Goal: Contribute content: Contribute content

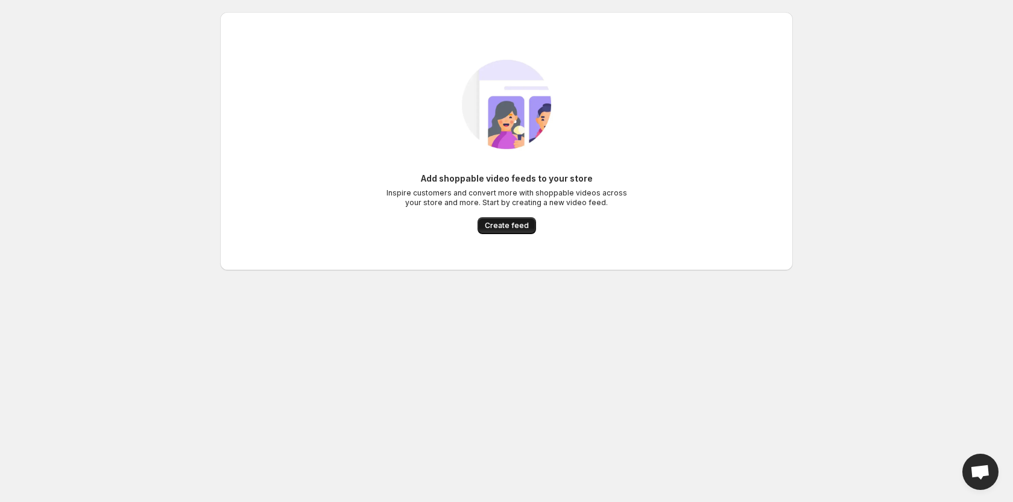
click at [502, 232] on button "Create feed" at bounding box center [506, 225] width 58 height 17
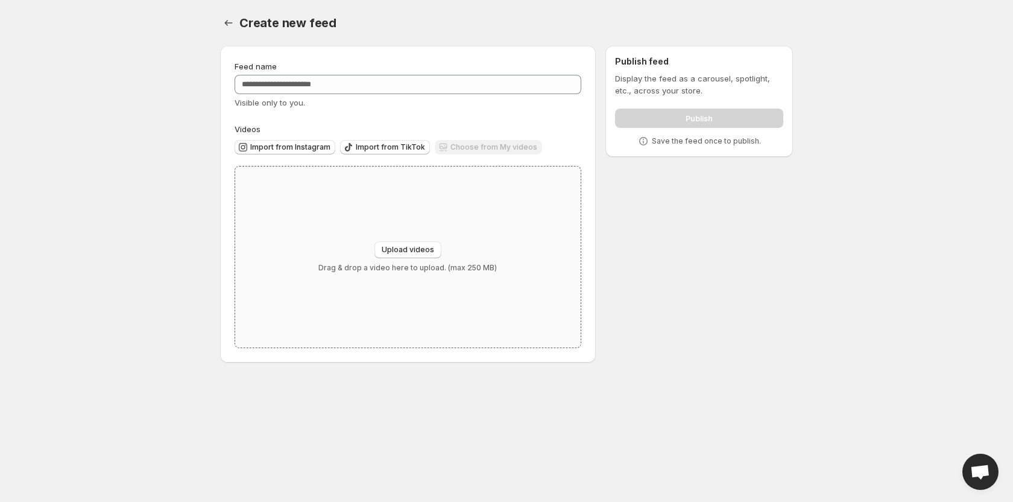
click at [520, 242] on div "Upload videos Drag & drop a video here to upload. (max 250 MB)" at bounding box center [407, 256] width 345 height 181
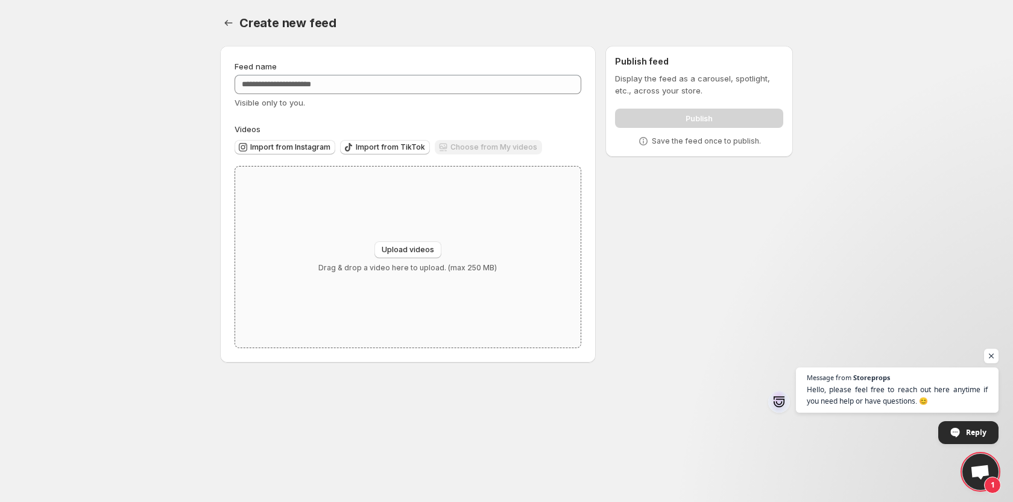
click at [420, 240] on div "Upload videos Drag & drop a video here to upload. (max 250 MB)" at bounding box center [407, 256] width 345 height 181
type input "**********"
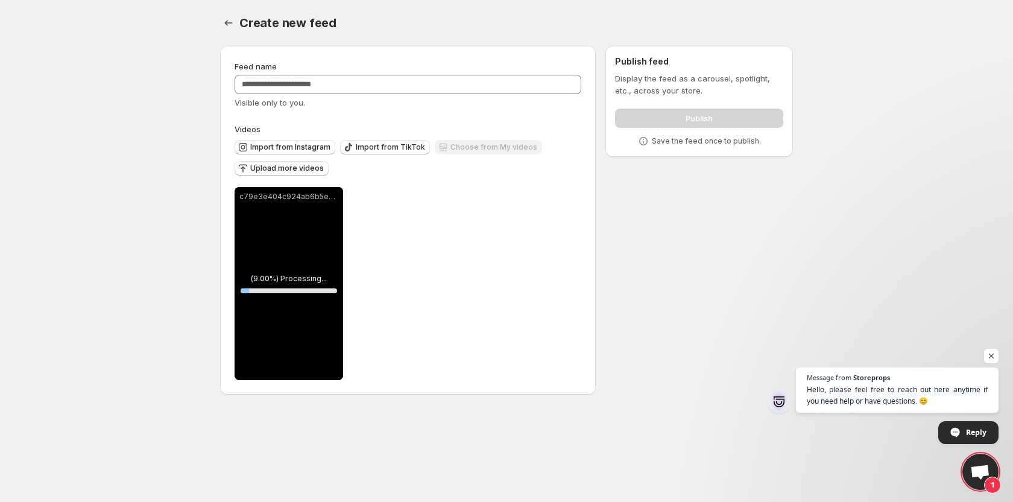
click at [303, 175] on button "Upload more videos" at bounding box center [282, 168] width 94 height 14
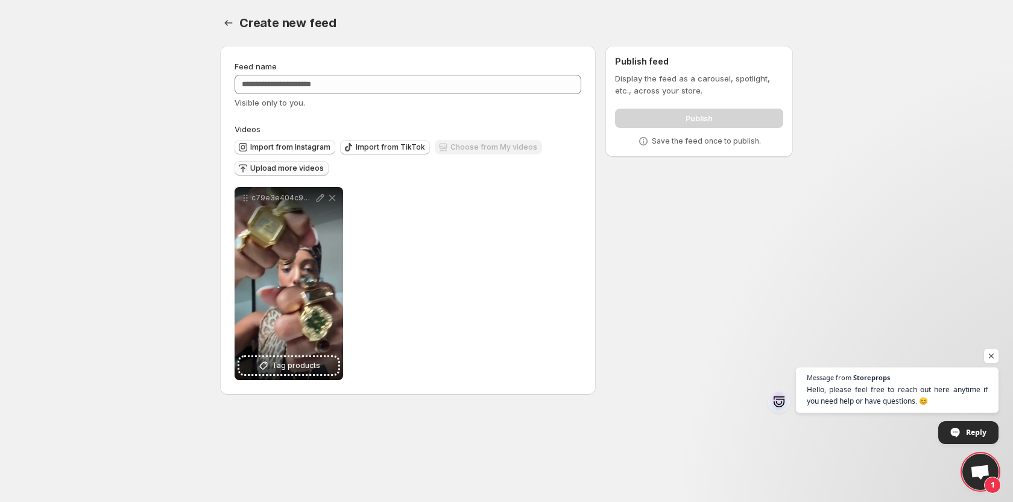
click at [298, 172] on span "Upload more videos" at bounding box center [287, 168] width 74 height 10
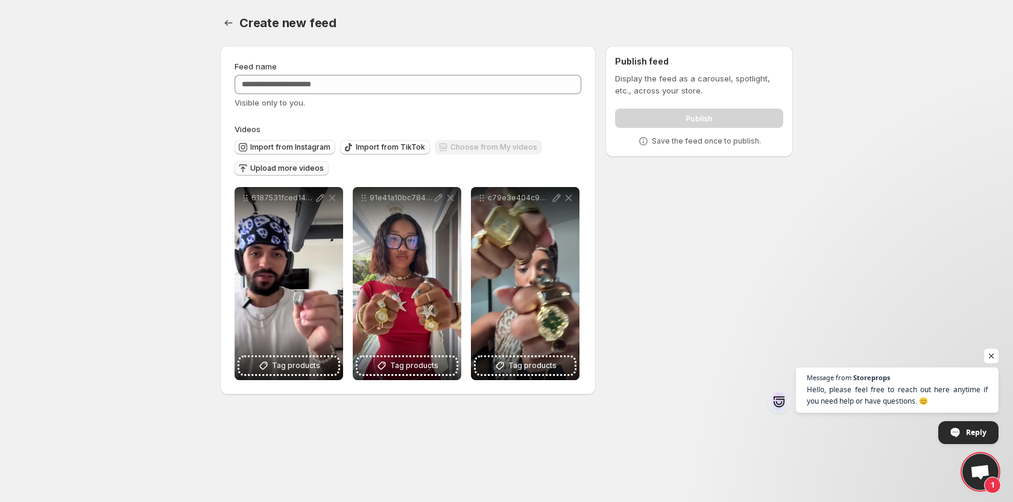
click at [989, 362] on span "Open chat" at bounding box center [991, 355] width 15 height 15
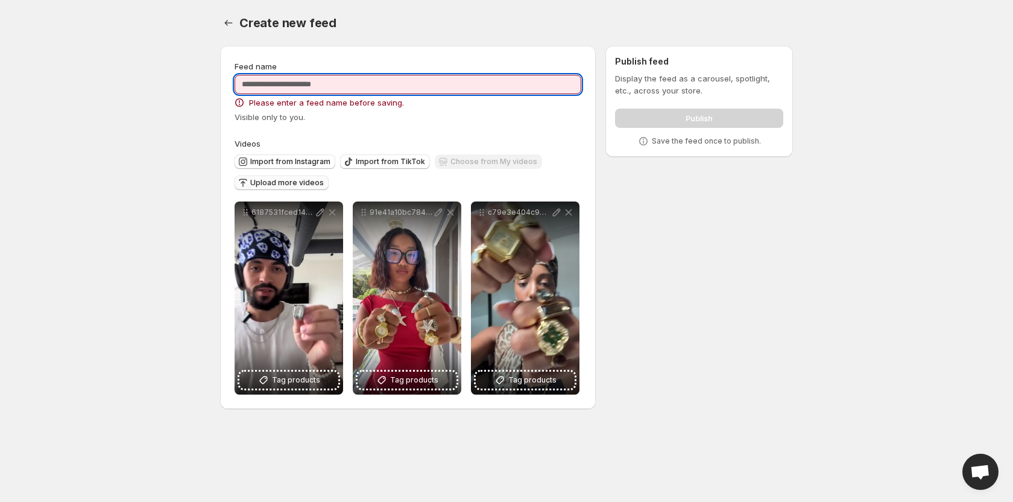
click at [411, 83] on input "Feed name" at bounding box center [408, 84] width 347 height 19
type input "***"
click at [653, 218] on div "**********" at bounding box center [501, 229] width 582 height 387
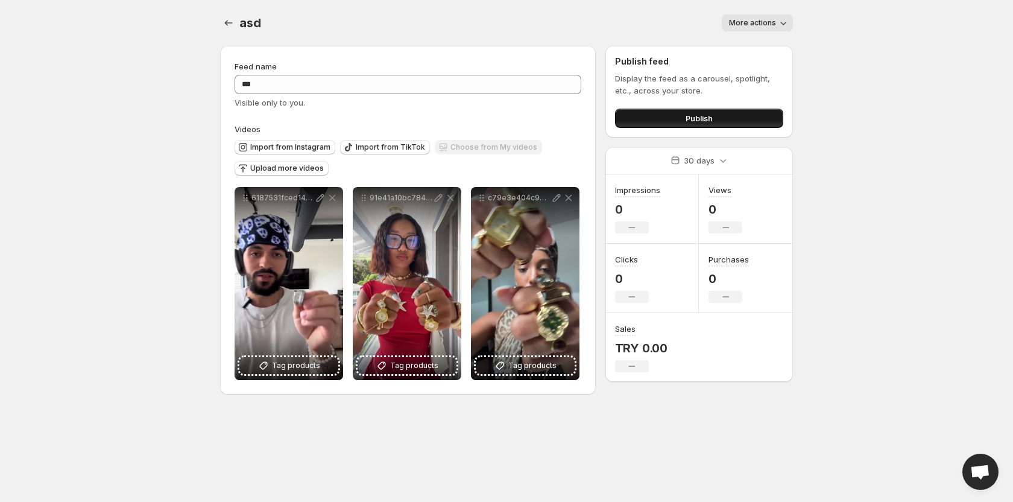
click at [721, 115] on button "Publish" at bounding box center [699, 118] width 168 height 19
click at [66, 219] on body "**********" at bounding box center [506, 251] width 1013 height 502
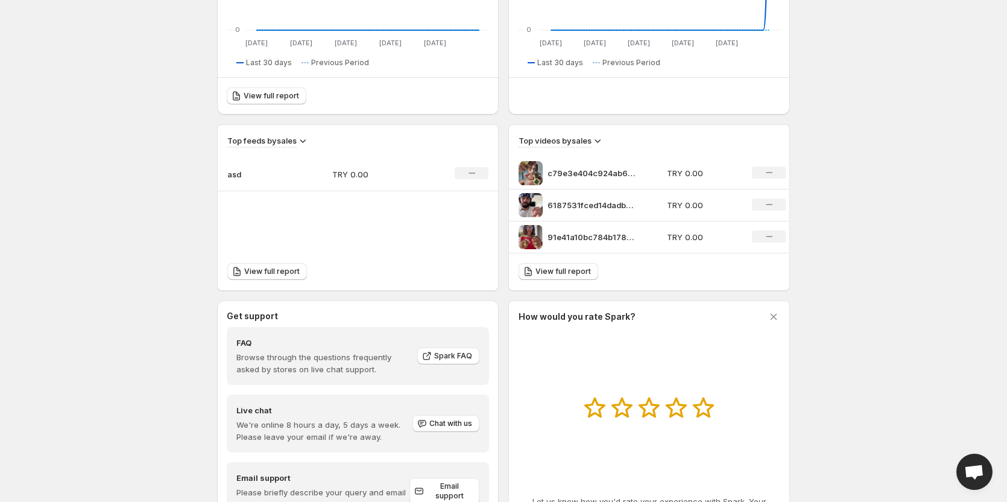
scroll to position [358, 0]
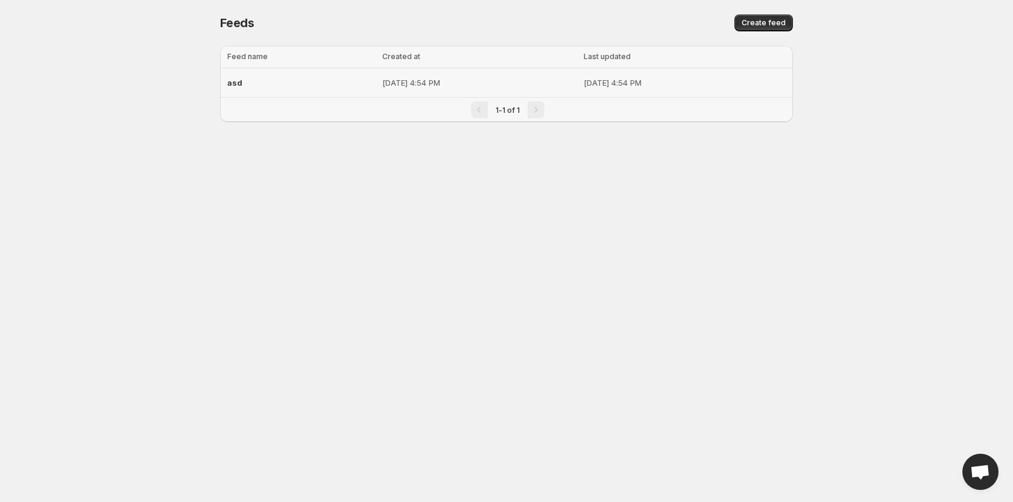
click at [403, 84] on p "Sep 9, 2025, 4:54 PM" at bounding box center [479, 83] width 194 height 12
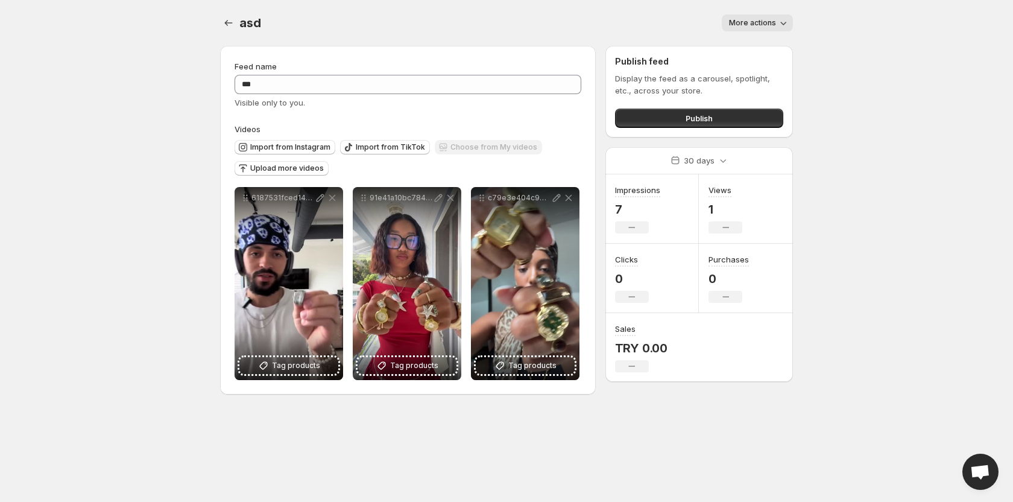
click at [735, 30] on button "More actions" at bounding box center [757, 22] width 71 height 17
click at [654, 32] on div "asd. This page is ready asd More actions More actions More actions" at bounding box center [506, 23] width 573 height 46
drag, startPoint x: 235, startPoint y: 27, endPoint x: 191, endPoint y: 63, distance: 57.4
click at [191, 63] on body "**********" at bounding box center [506, 251] width 1013 height 502
click at [680, 152] on div "30 days" at bounding box center [699, 160] width 65 height 17
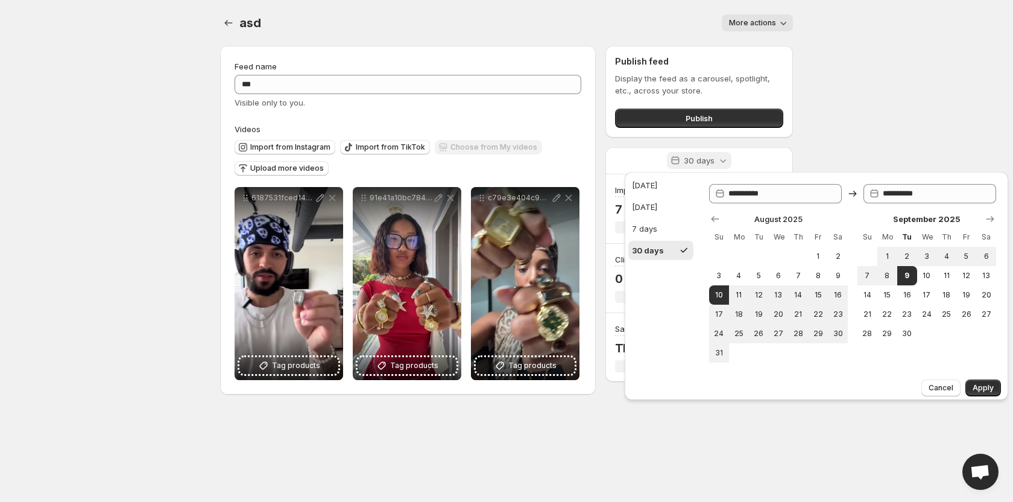
click at [690, 159] on p "30 days" at bounding box center [699, 160] width 31 height 12
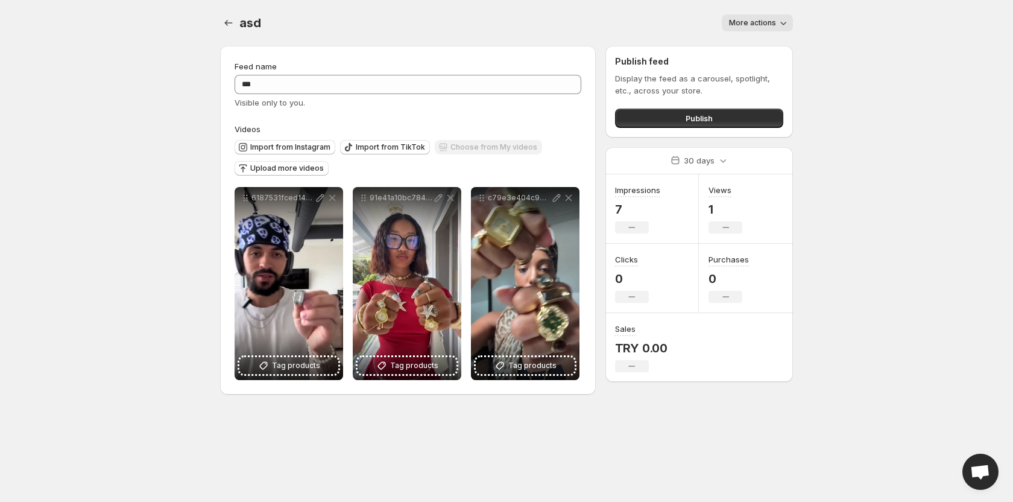
click at [388, 125] on label "Videos" at bounding box center [408, 129] width 347 height 12
click at [296, 174] on button "Upload more videos" at bounding box center [282, 168] width 94 height 14
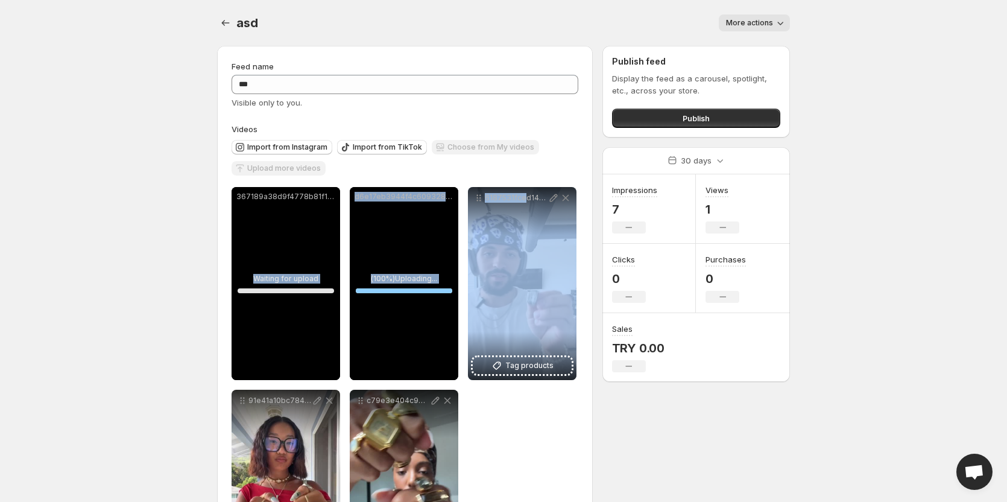
drag, startPoint x: 524, startPoint y: 285, endPoint x: 529, endPoint y: 318, distance: 33.6
click at [326, 277] on div "**********" at bounding box center [405, 384] width 347 height 395
click at [609, 420] on div "**********" at bounding box center [498, 323] width 582 height 575
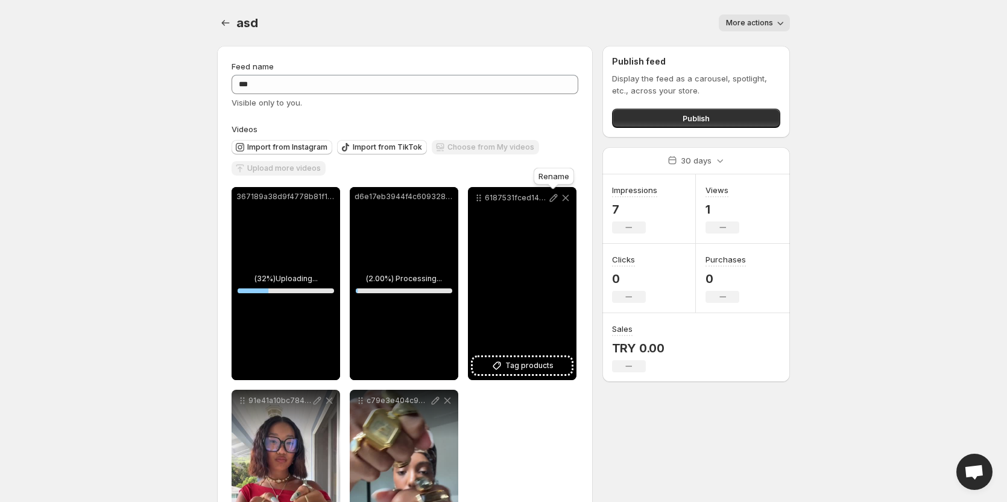
click at [556, 199] on icon at bounding box center [553, 198] width 12 height 12
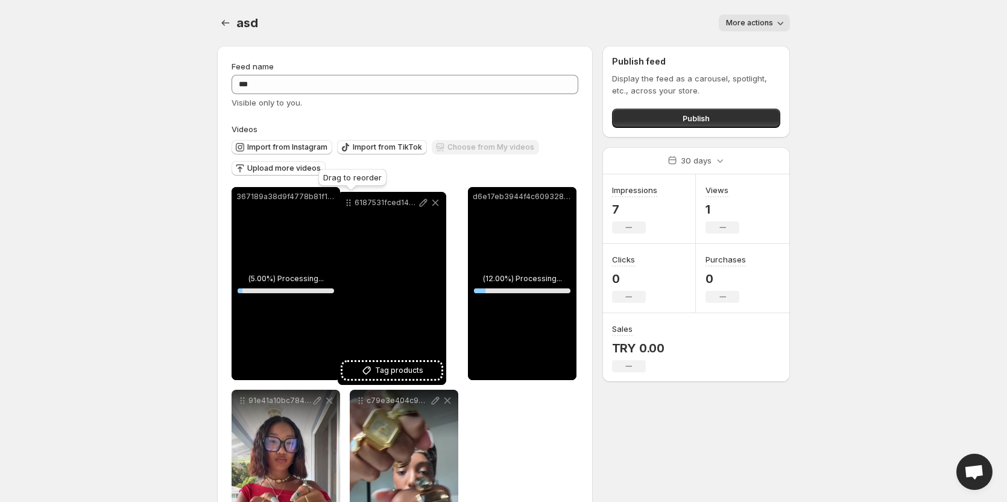
drag, startPoint x: 477, startPoint y: 201, endPoint x: 406, endPoint y: 217, distance: 73.6
click at [348, 206] on icon at bounding box center [348, 205] width 2 height 2
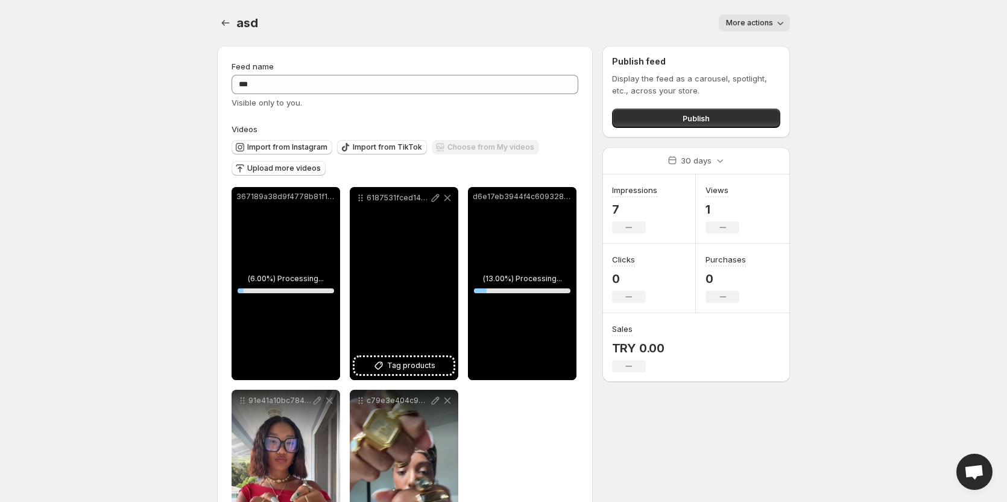
drag, startPoint x: 406, startPoint y: 217, endPoint x: 310, endPoint y: 357, distance: 169.2
click at [394, 219] on div "6187531fced14dadb0f15bab8c94e719HD-720p-16Mbps-51384578" at bounding box center [404, 283] width 109 height 193
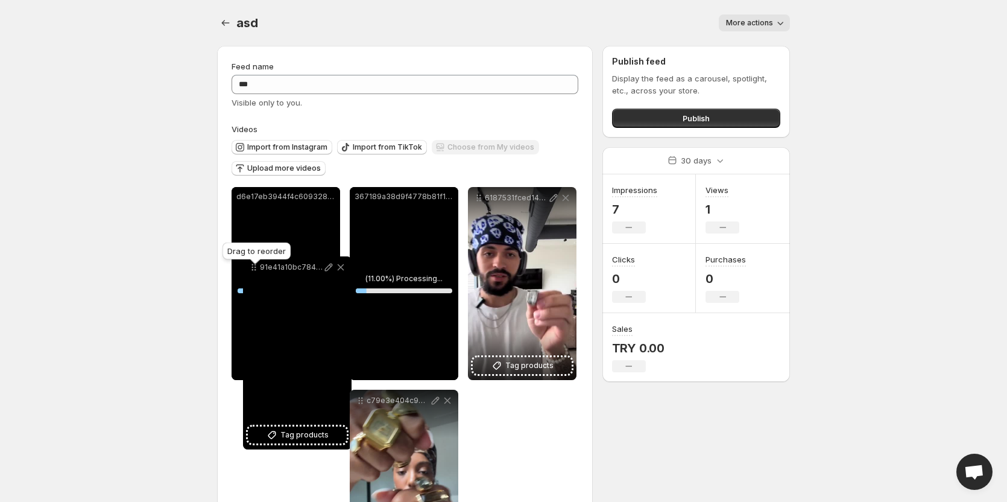
drag, startPoint x: 242, startPoint y: 400, endPoint x: 238, endPoint y: 232, distance: 168.2
click at [252, 266] on icon at bounding box center [253, 267] width 2 height 2
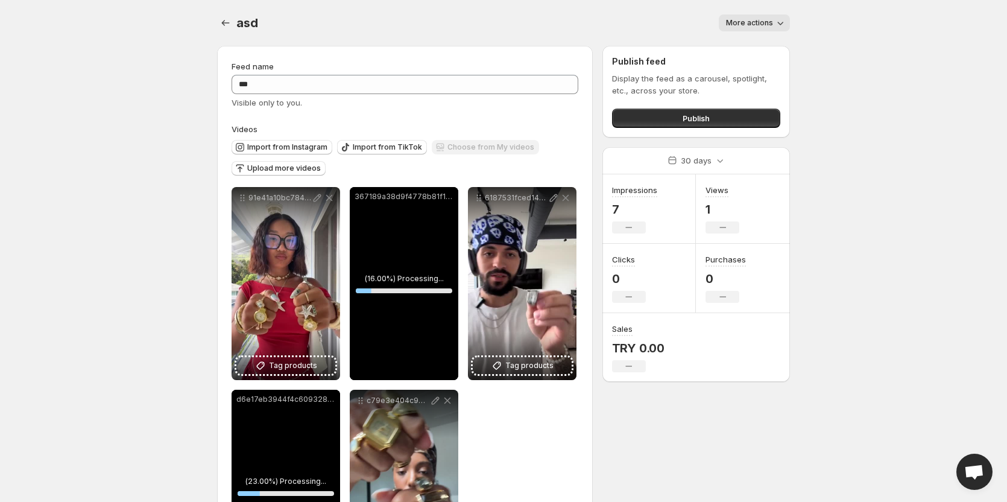
scroll to position [60, 0]
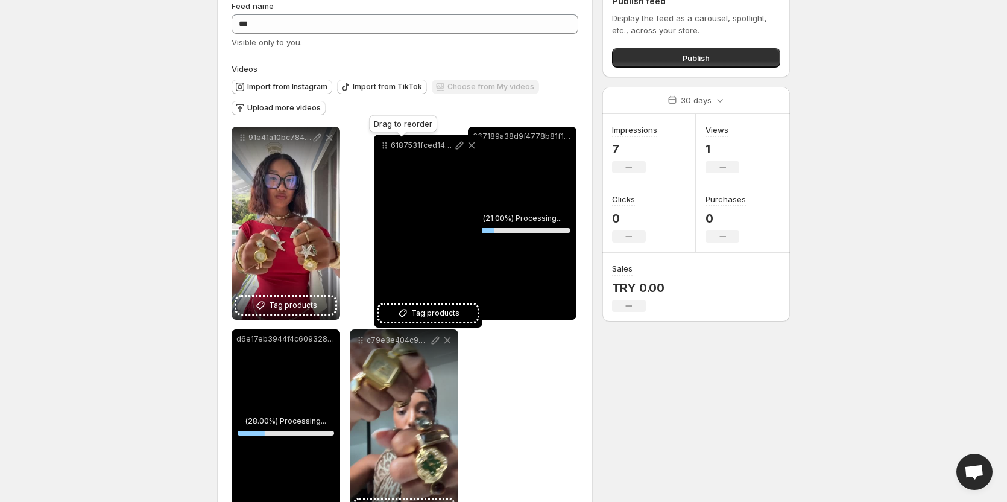
drag, startPoint x: 465, startPoint y: 146, endPoint x: 385, endPoint y: 147, distance: 80.2
click at [385, 147] on icon at bounding box center [385, 145] width 12 height 12
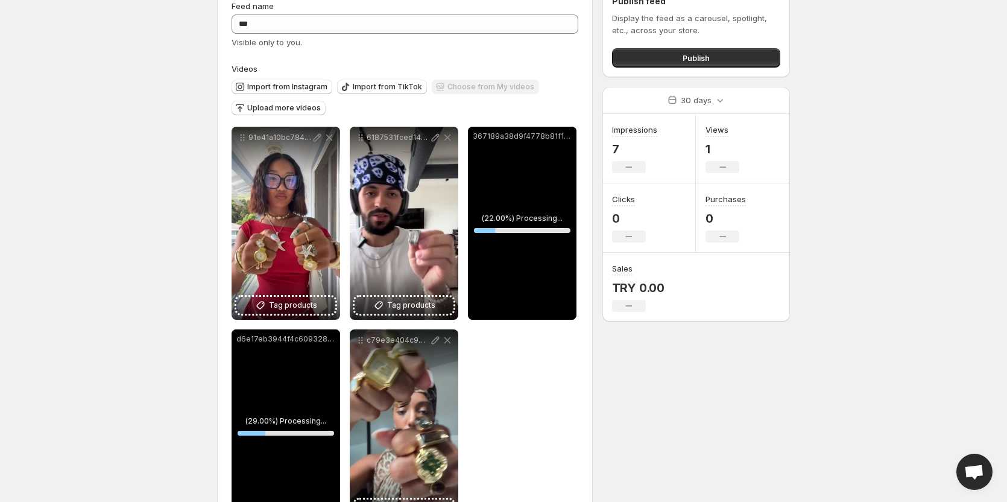
drag, startPoint x: 573, startPoint y: 411, endPoint x: 564, endPoint y: 401, distance: 13.7
click at [573, 411] on div "**********" at bounding box center [405, 324] width 347 height 395
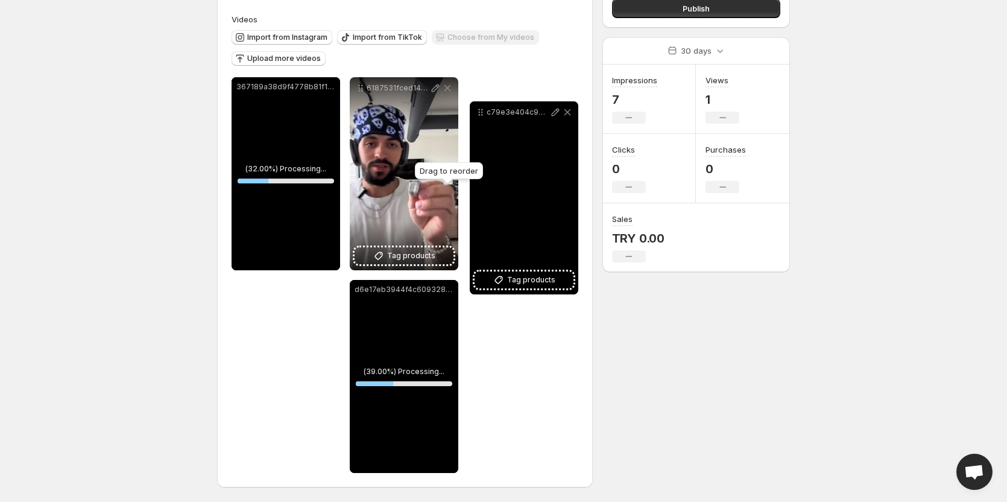
drag, startPoint x: 358, startPoint y: 293, endPoint x: 492, endPoint y: 104, distance: 231.7
click at [487, 106] on icon at bounding box center [480, 112] width 12 height 12
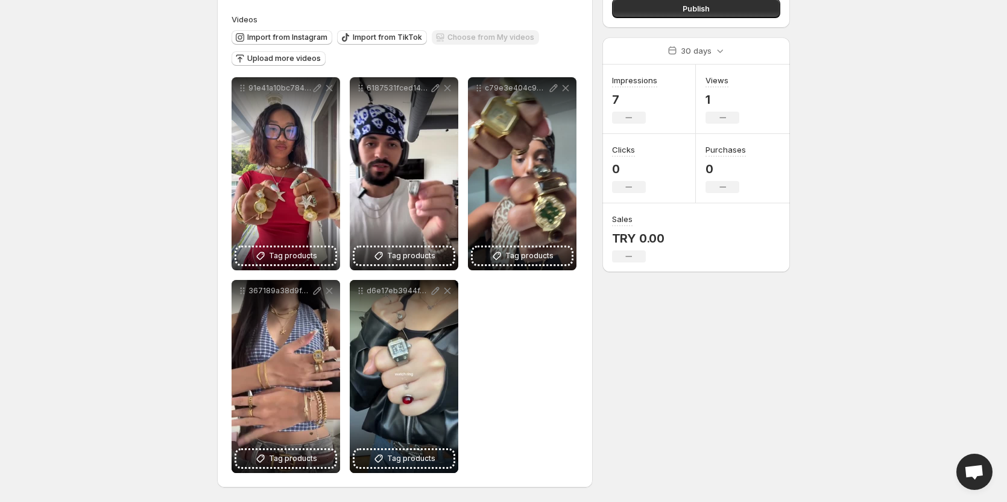
scroll to position [0, 0]
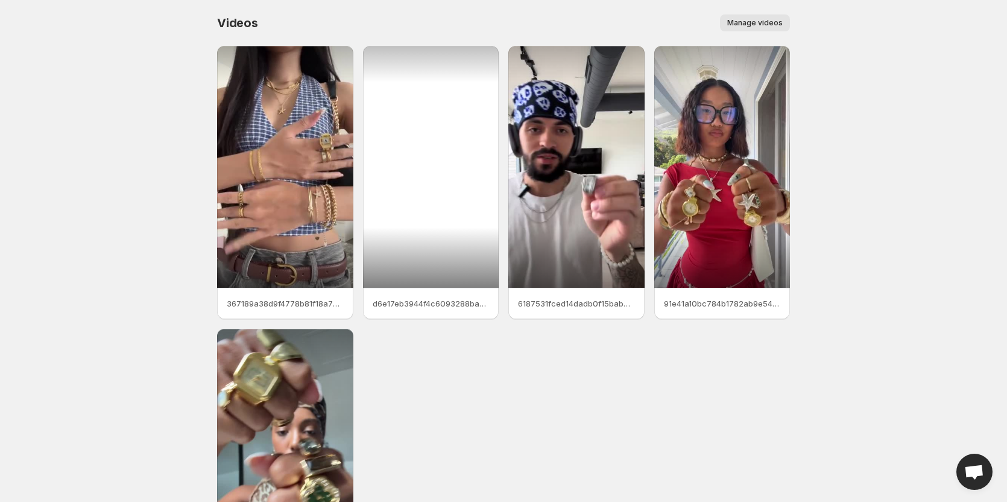
scroll to position [156, 0]
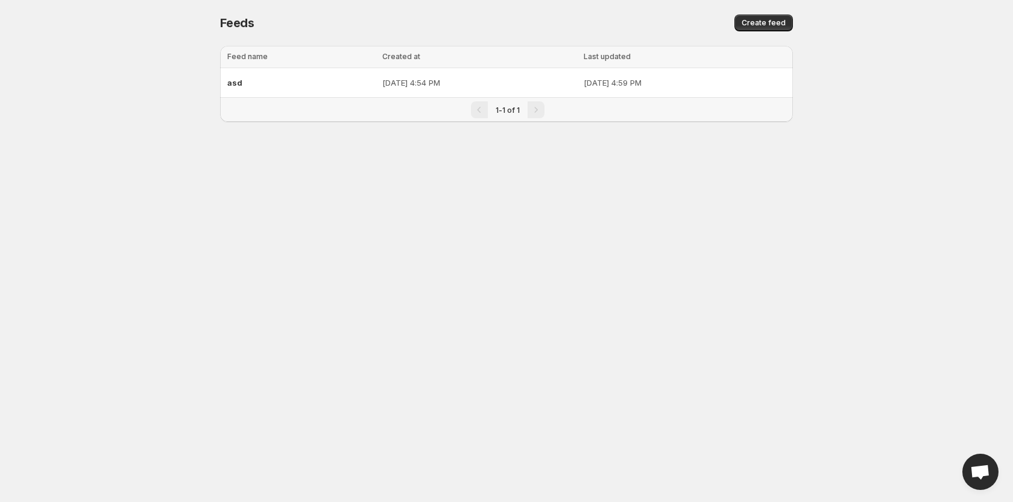
click at [218, 79] on div "Loading tables… Loading tables… Feed name Created at Last updated Select table …" at bounding box center [501, 93] width 582 height 115
click at [232, 83] on span "asd" at bounding box center [234, 83] width 15 height 10
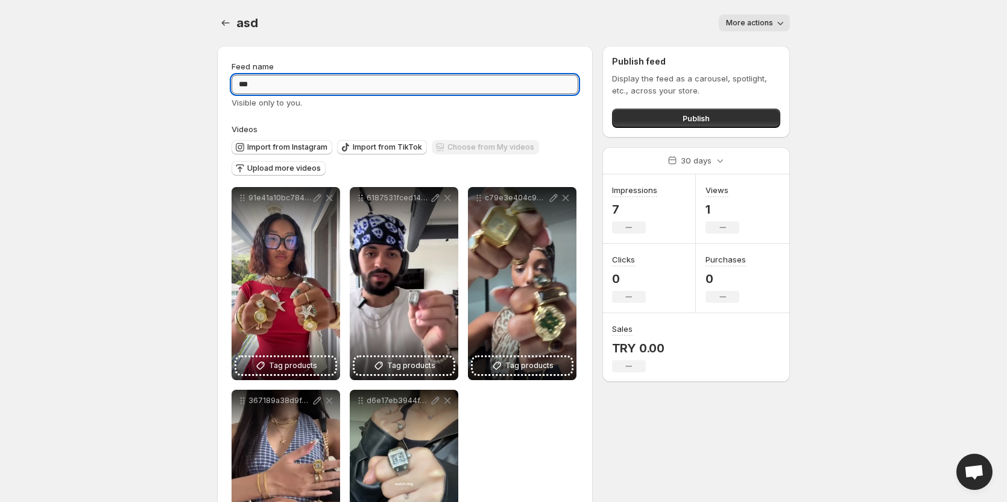
click at [351, 79] on input "***" at bounding box center [405, 84] width 347 height 19
type input "******"
click at [539, 26] on div "More actions" at bounding box center [531, 22] width 518 height 17
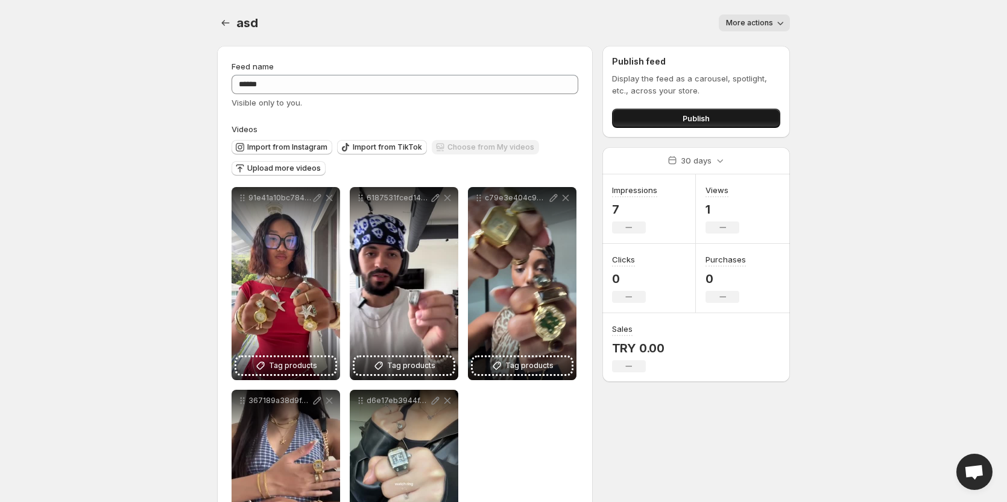
click at [691, 114] on span "Publish" at bounding box center [695, 118] width 27 height 12
click at [634, 83] on p "Display the feed as a carousel, spotlight, etc., across your store." at bounding box center [696, 84] width 168 height 24
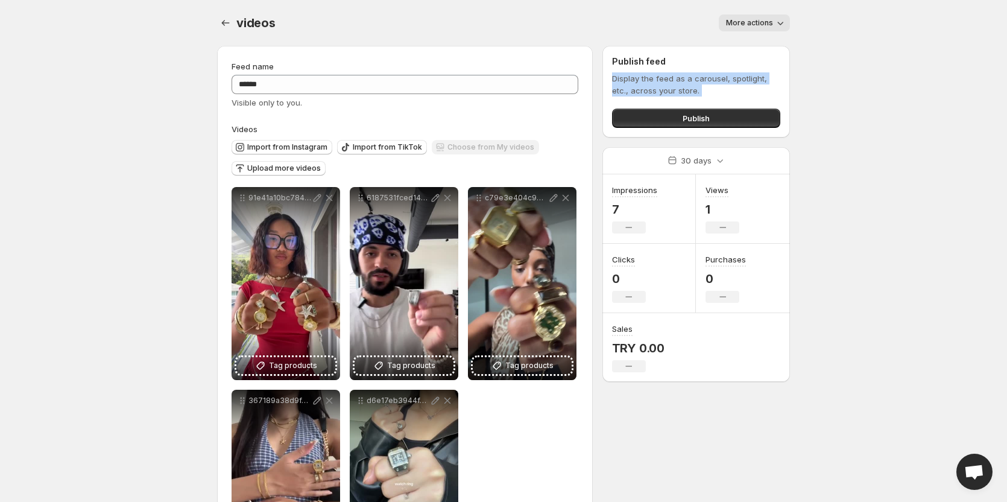
click at [634, 83] on p "Display the feed as a carousel, spotlight, etc., across your store." at bounding box center [696, 84] width 168 height 24
click at [730, 72] on p "Display the feed as a carousel, spotlight, etc., across your store." at bounding box center [696, 84] width 168 height 24
click at [737, 22] on span "More actions" at bounding box center [749, 23] width 47 height 10
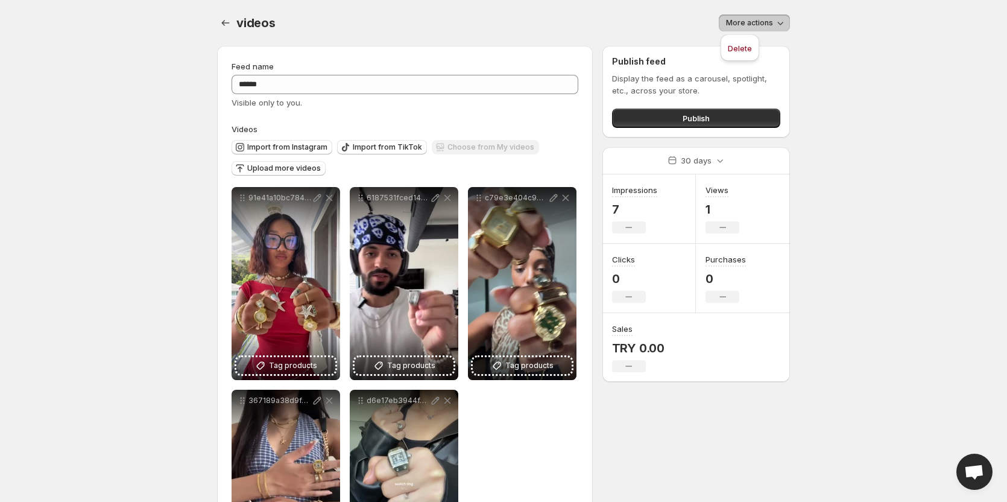
click at [737, 22] on span "More actions" at bounding box center [749, 23] width 47 height 10
click at [597, 24] on div "More actions" at bounding box center [540, 22] width 500 height 17
click at [702, 106] on div "Publish" at bounding box center [696, 116] width 168 height 24
click at [698, 108] on div "Publish" at bounding box center [696, 116] width 168 height 24
click at [696, 109] on button "Publish" at bounding box center [696, 118] width 168 height 19
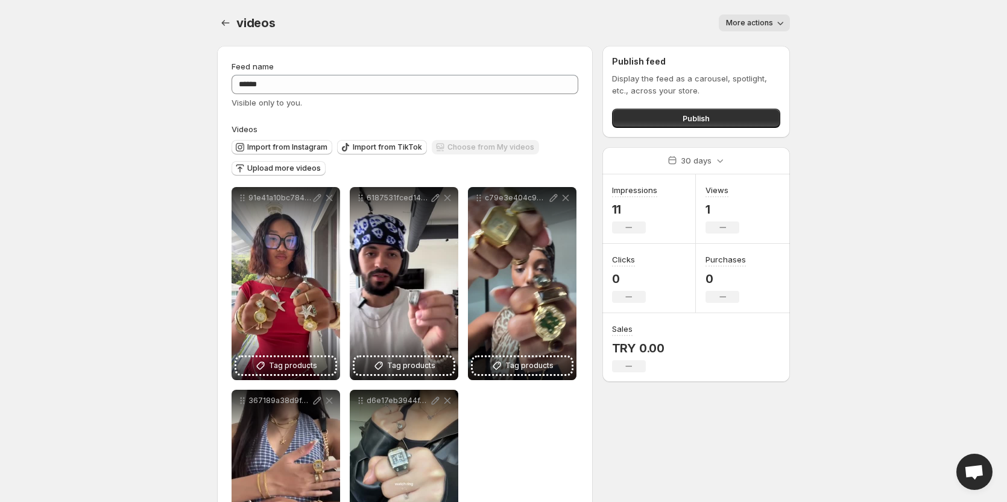
click at [825, 51] on body "**********" at bounding box center [503, 251] width 1007 height 502
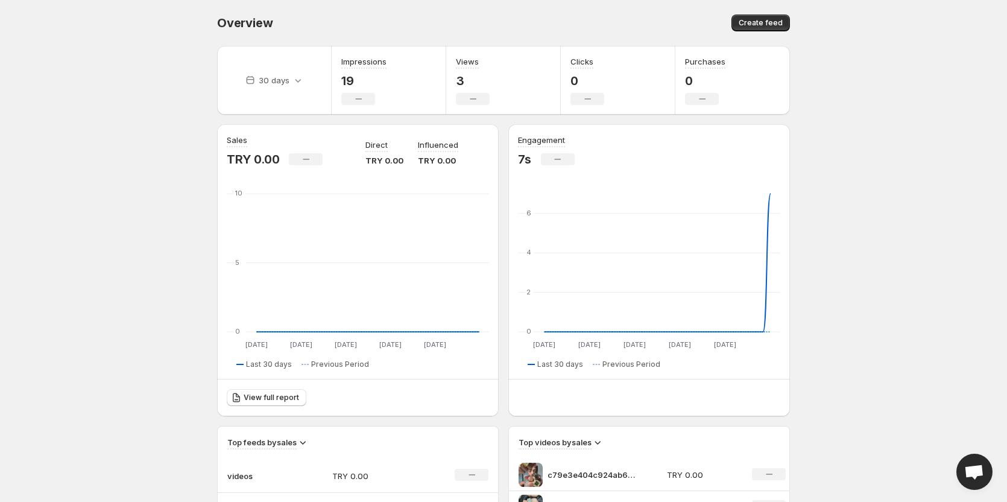
click at [915, 109] on body "Home Feeds Videos Subscription Settings Overview. This page is ready Overview C…" at bounding box center [503, 251] width 1007 height 502
click at [55, 265] on body "Home Feeds Videos Subscription Settings Overview. This page is ready Overview C…" at bounding box center [503, 251] width 1007 height 502
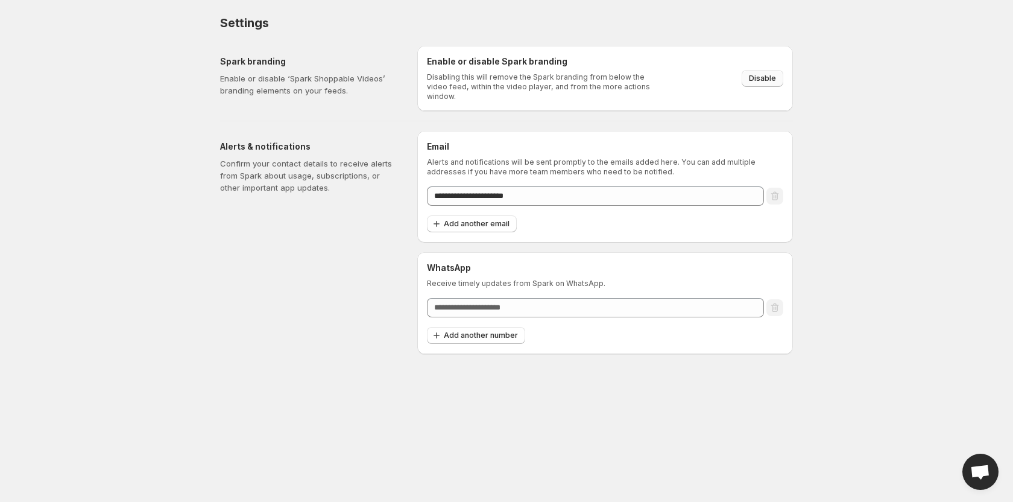
click at [769, 78] on button "Disable" at bounding box center [763, 78] width 42 height 17
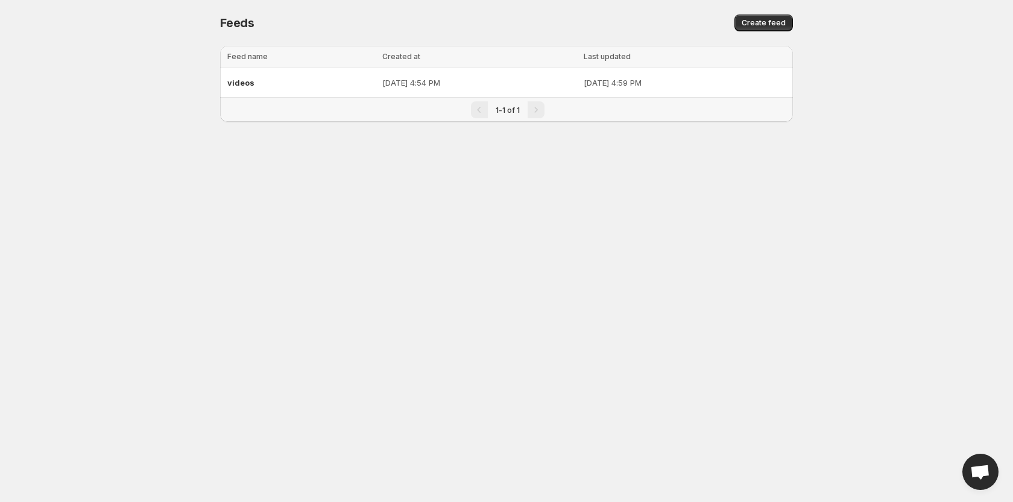
click at [222, 104] on div "1-1 of 1" at bounding box center [506, 110] width 573 height 24
click at [256, 78] on div "videos" at bounding box center [301, 83] width 148 height 22
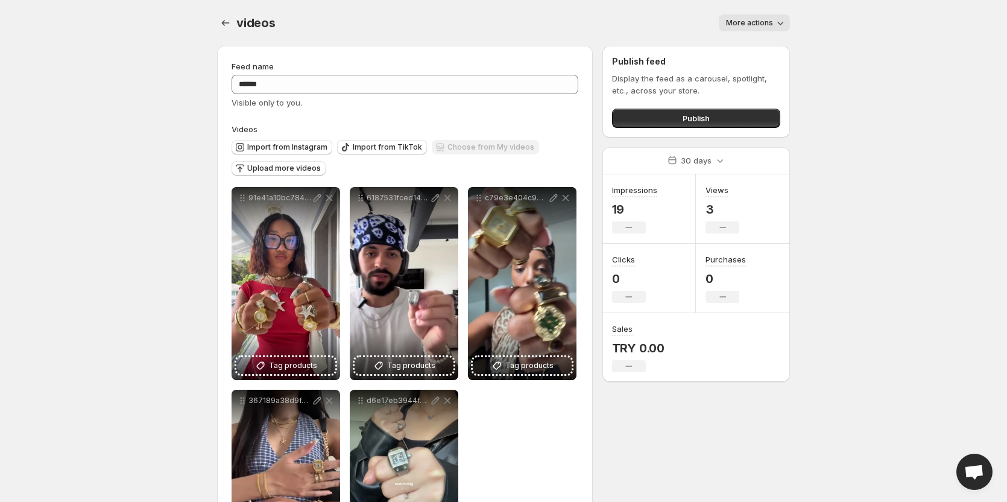
click at [705, 129] on div "Publish feed Display the feed as a carousel, spotlight, etc., across your store…" at bounding box center [695, 92] width 187 height 92
click at [745, 36] on div "videos. This page is ready videos More actions More actions More actions" at bounding box center [503, 23] width 573 height 46
click at [748, 28] on button "More actions" at bounding box center [754, 22] width 71 height 17
click at [749, 28] on button "More actions" at bounding box center [754, 22] width 71 height 17
click at [774, 26] on button "More actions" at bounding box center [754, 22] width 71 height 17
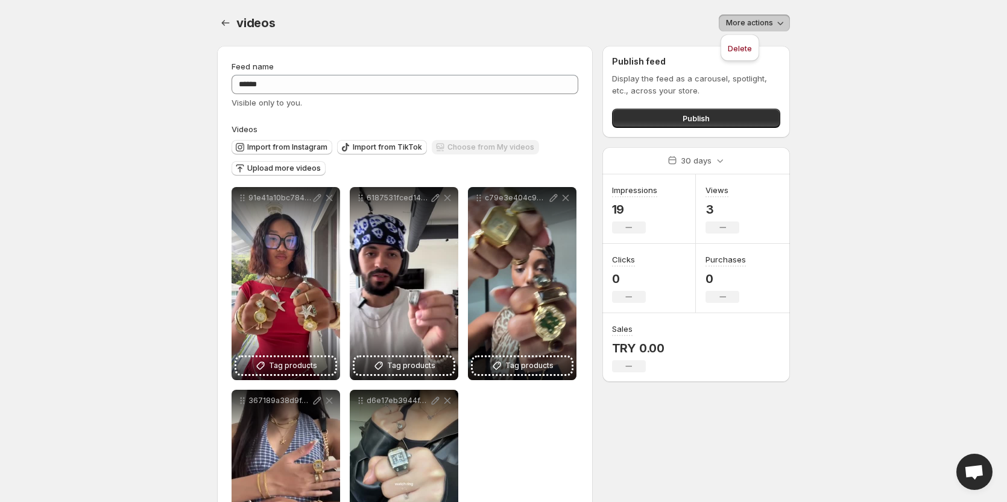
click at [826, 33] on body "**********" at bounding box center [503, 251] width 1007 height 502
click at [736, 116] on button "Publish" at bounding box center [696, 118] width 168 height 19
click at [877, 205] on body "**********" at bounding box center [503, 251] width 1007 height 502
click at [711, 118] on button "Publish" at bounding box center [696, 118] width 168 height 19
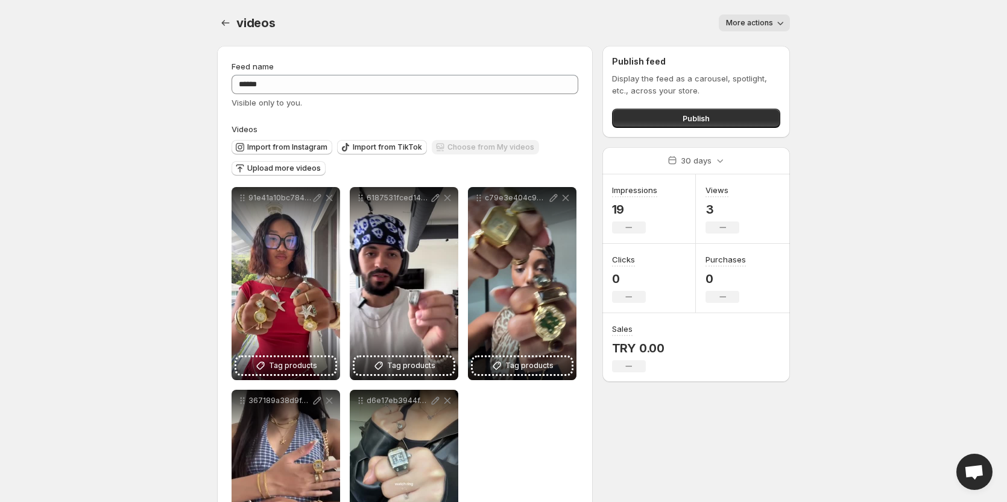
click at [703, 128] on div "Publish feed Display the feed as a carousel, spotlight, etc., across your store…" at bounding box center [695, 92] width 187 height 92
click at [705, 124] on button "Publish" at bounding box center [696, 118] width 168 height 19
click at [591, 363] on div "**********" at bounding box center [405, 321] width 376 height 551
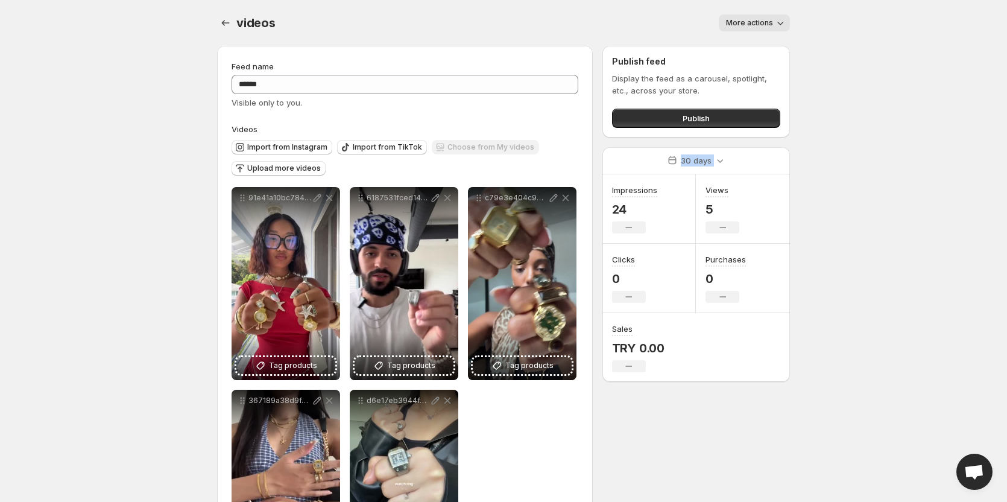
scroll to position [110, 0]
